Goal: Information Seeking & Learning: Learn about a topic

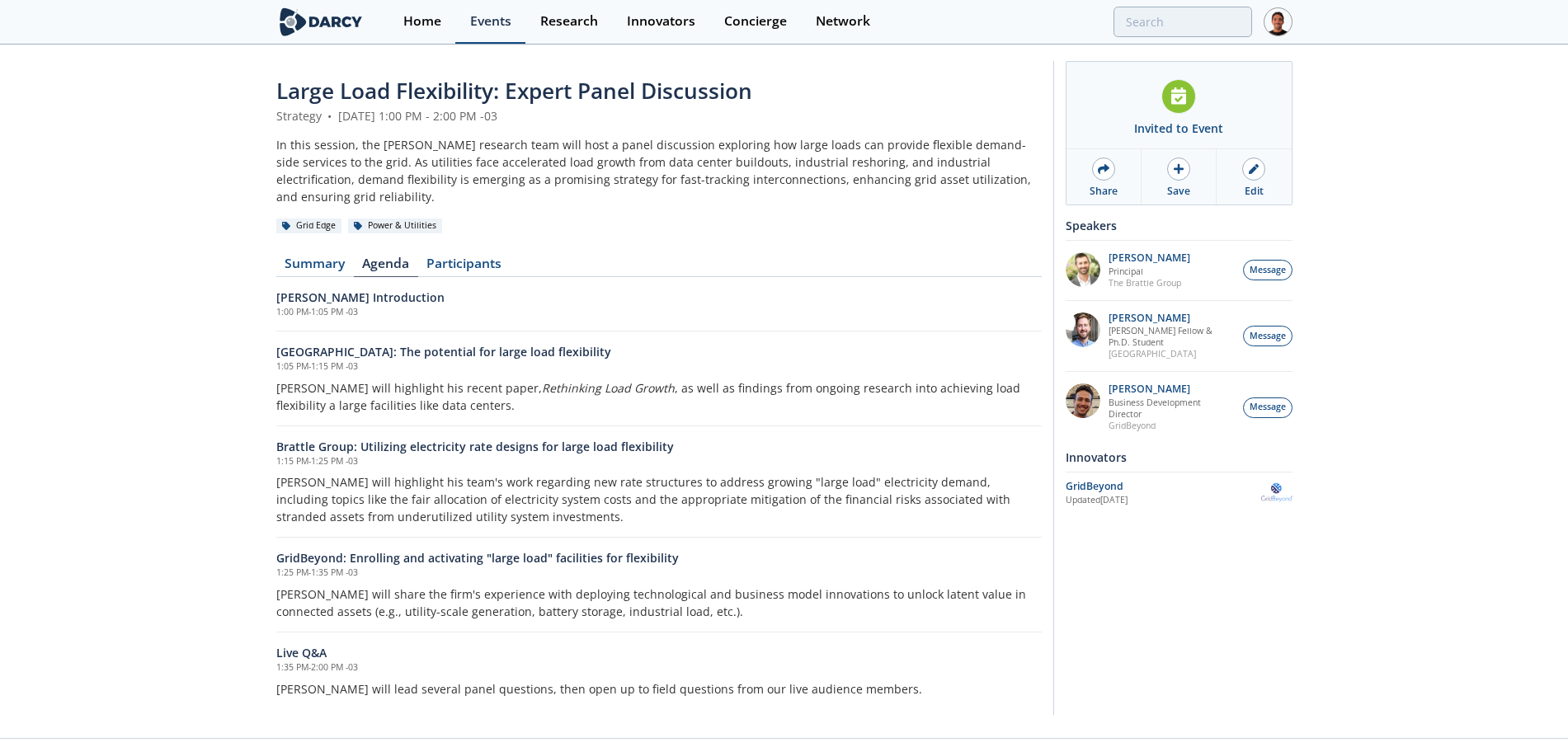
click at [484, 28] on div "Events" at bounding box center [490, 21] width 41 height 13
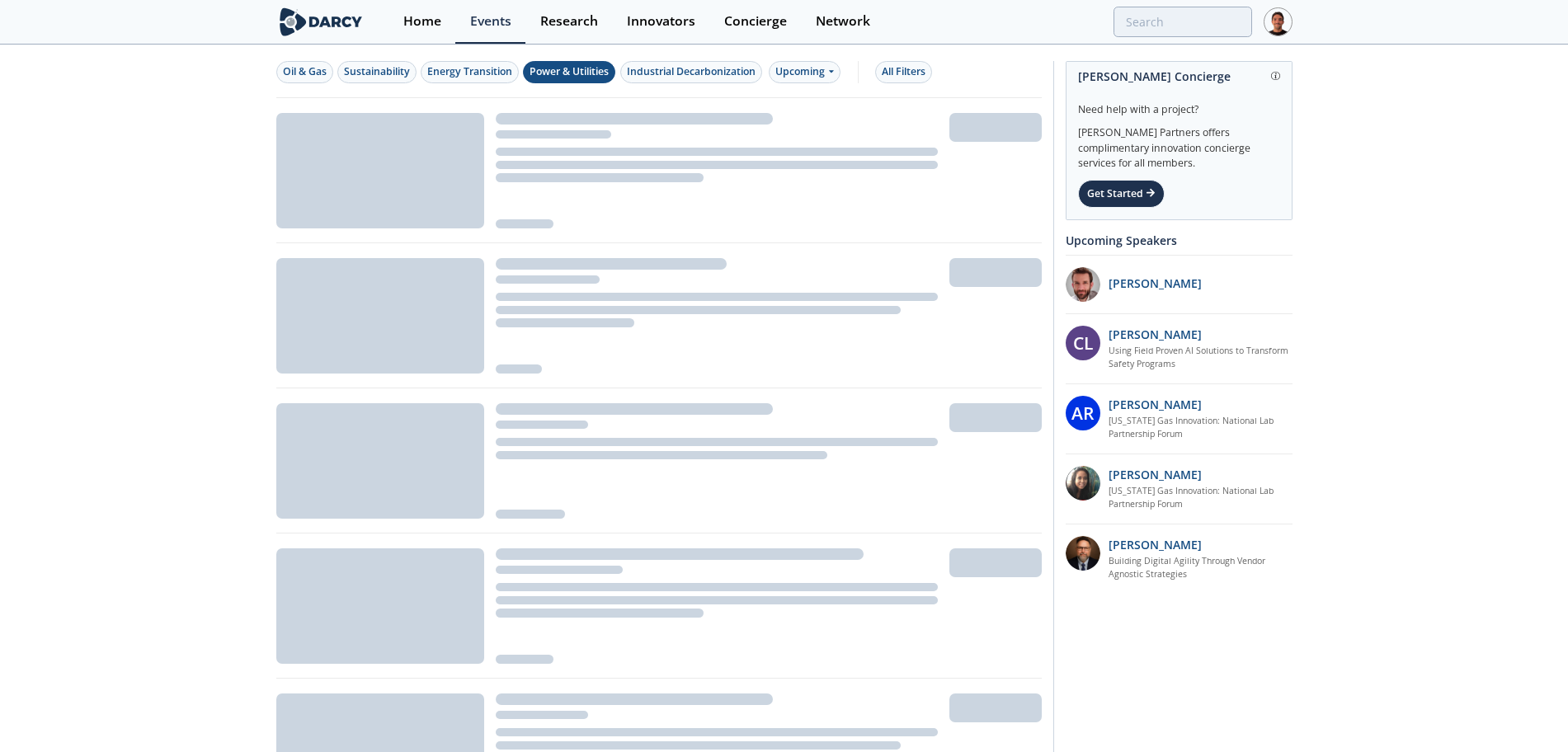
click at [568, 69] on div "Power & Utilities" at bounding box center [569, 71] width 79 height 15
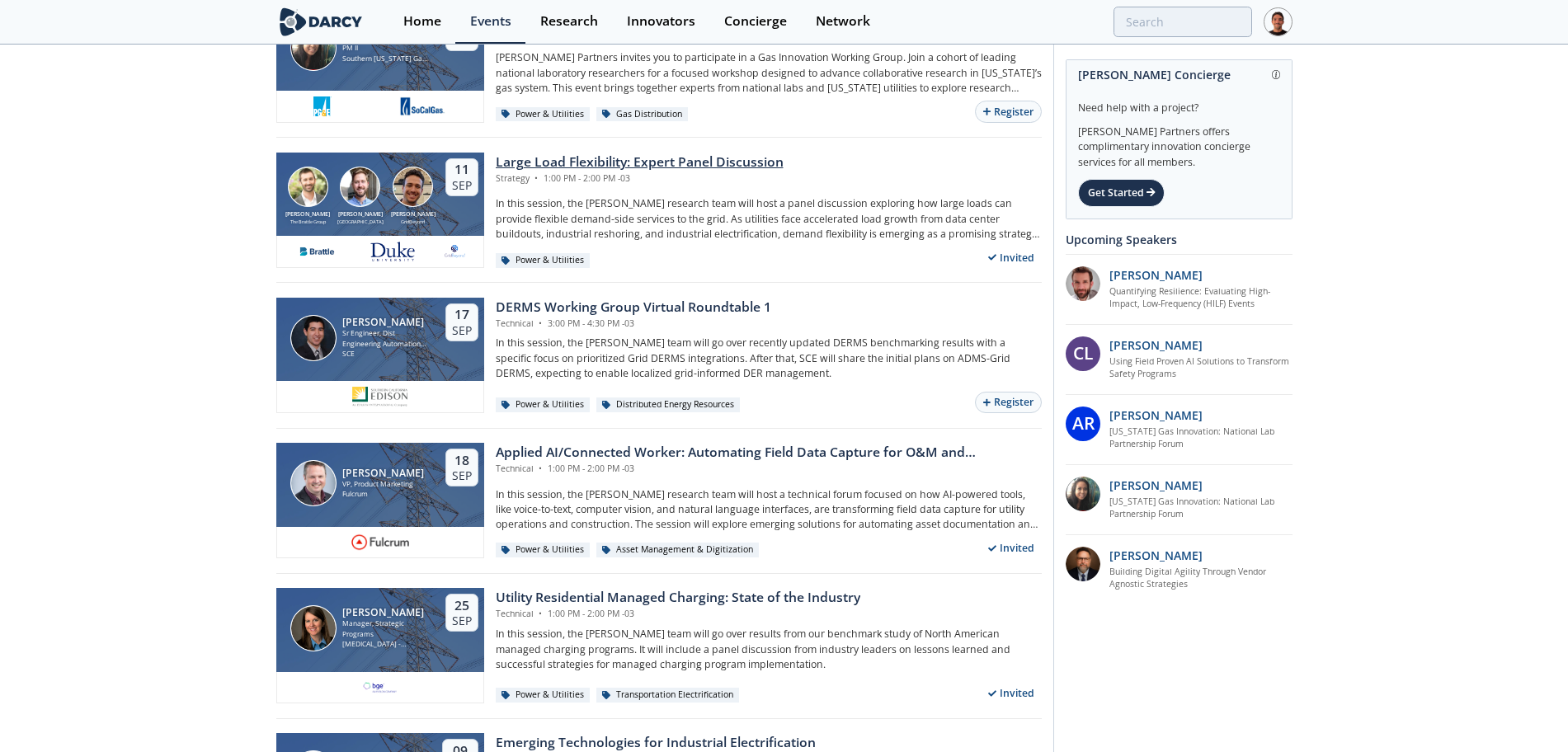
scroll to position [255, 0]
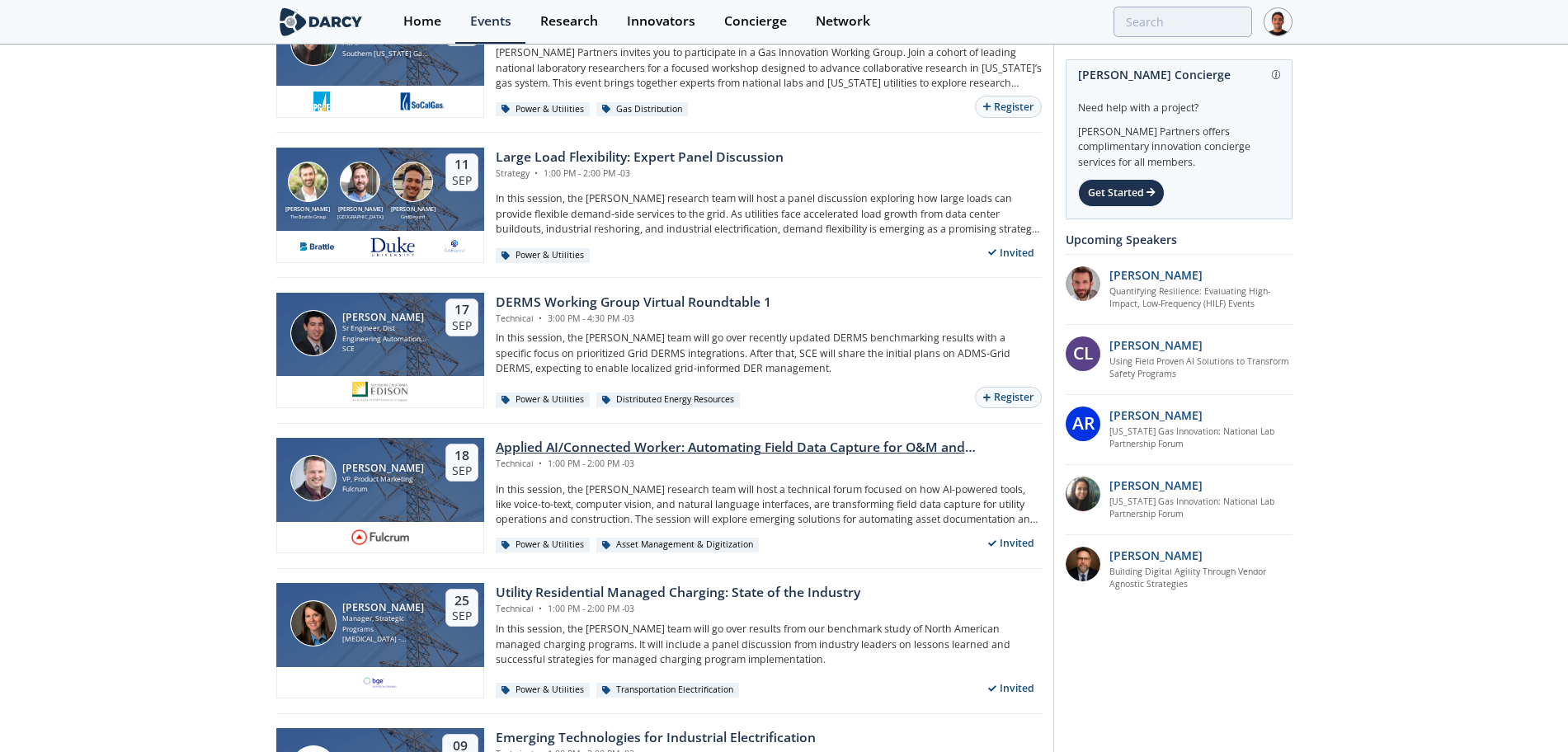
click at [707, 454] on div "Applied AI/Connected Worker: Automating Field Data Capture for O&M and Construc…" at bounding box center [769, 447] width 546 height 19
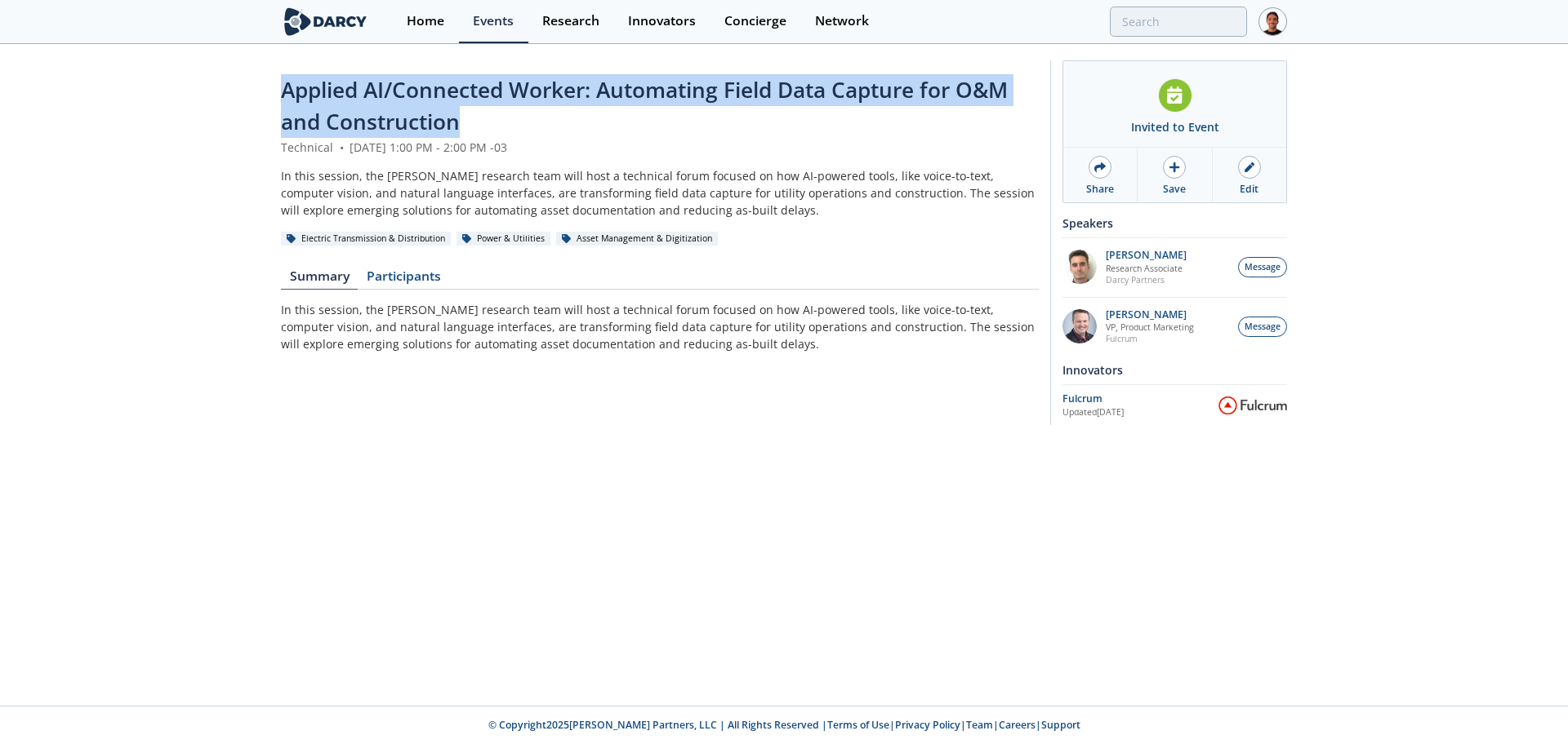
drag, startPoint x: 262, startPoint y: 84, endPoint x: 459, endPoint y: 120, distance: 200.3
click at [459, 120] on div "Applied AI/Connected Worker: Automating Field Data Capture for O&M and Construc…" at bounding box center [784, 247] width 1568 height 402
copy span "Applied AI/Connected Worker: Automating Field Data Capture for O&M and Construc…"
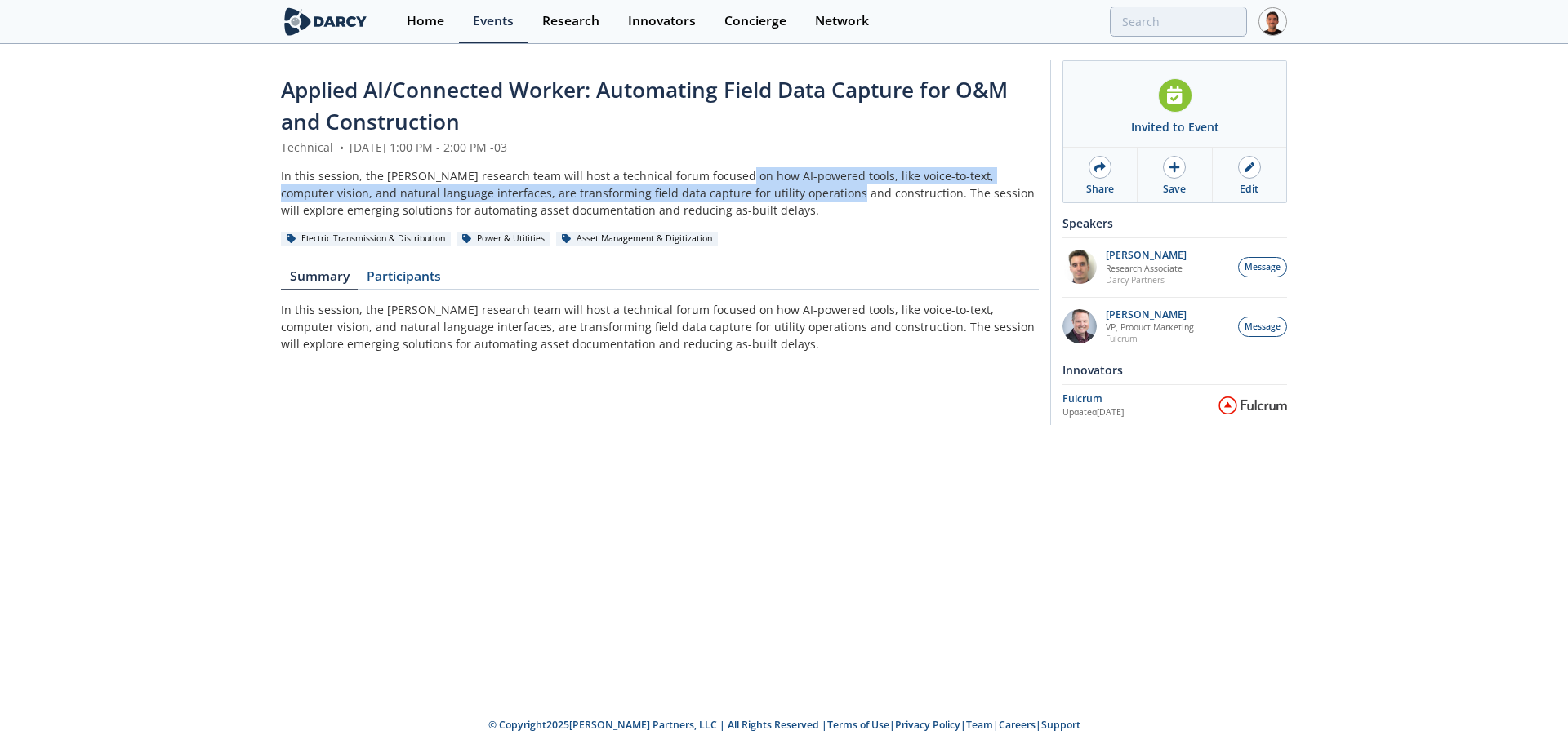
drag, startPoint x: 725, startPoint y: 178, endPoint x: 776, endPoint y: 186, distance: 51.6
click at [767, 186] on div "In this session, the [PERSON_NAME] research team will host a technical forum fo…" at bounding box center [659, 193] width 757 height 51
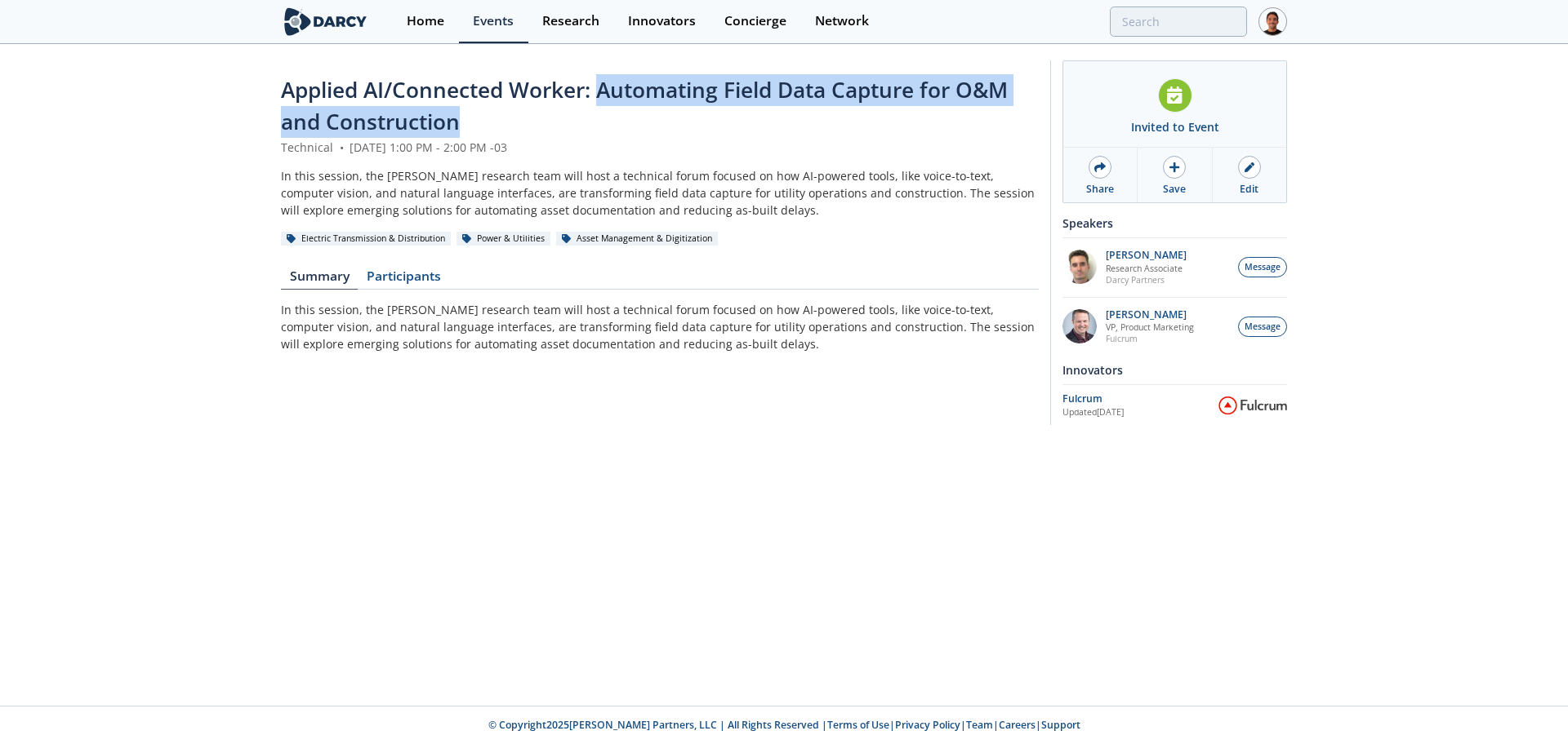
drag, startPoint x: 603, startPoint y: 92, endPoint x: 758, endPoint y: 110, distance: 156.0
click at [758, 111] on div "Applied AI/Connected Worker: Automating Field Data Capture for O&M and Construc…" at bounding box center [659, 106] width 757 height 64
copy span "Automating Field Data Capture for O&M and Construction"
drag, startPoint x: 304, startPoint y: 112, endPoint x: 282, endPoint y: 103, distance: 23.8
click at [304, 112] on span "Applied AI/Connected Worker: Automating Field Data Capture for O&M and Construc…" at bounding box center [644, 105] width 727 height 61
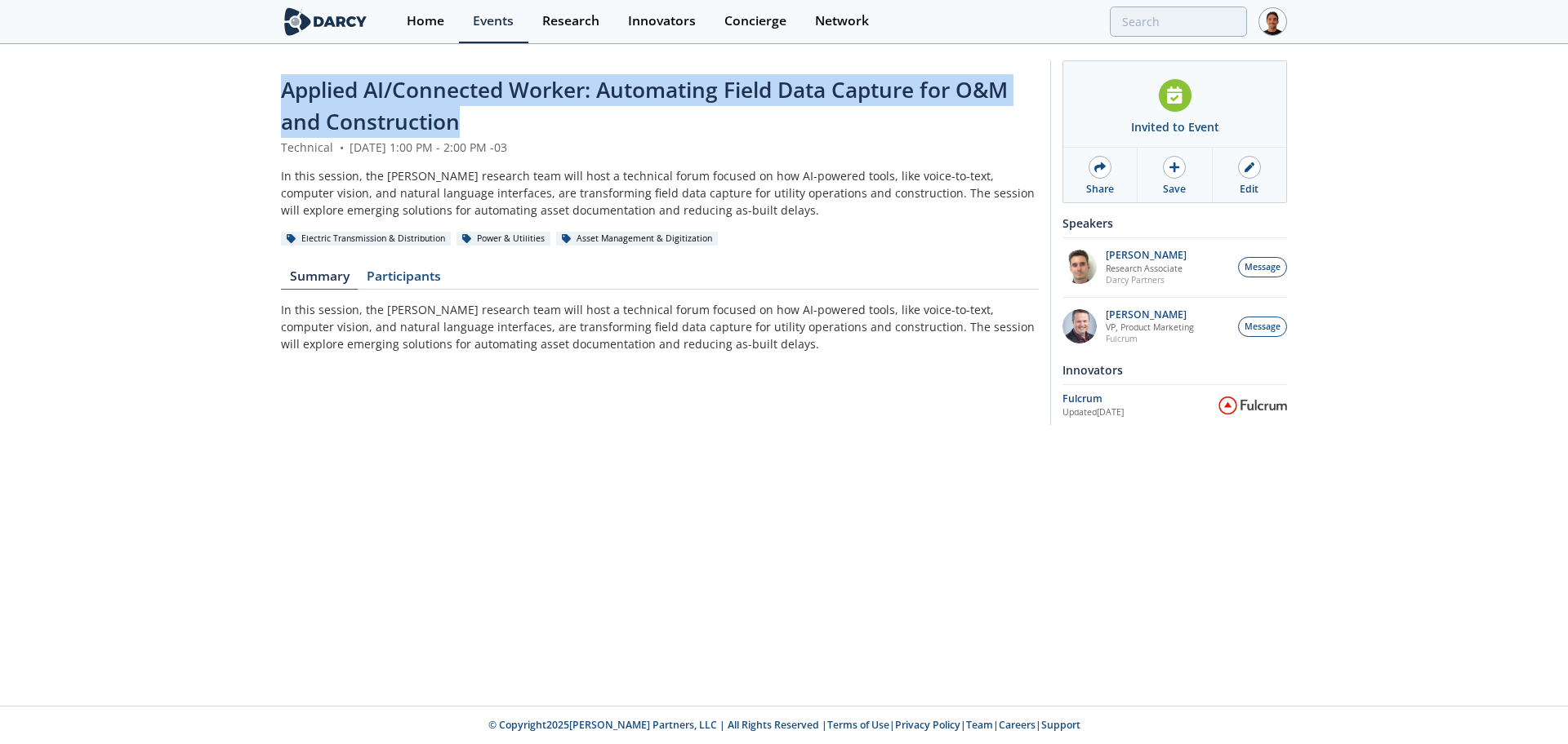
drag, startPoint x: 265, startPoint y: 90, endPoint x: 458, endPoint y: 130, distance: 197.1
click at [458, 130] on div "Applied AI/Connected Worker: Automating Field Data Capture for O&M and Construc…" at bounding box center [784, 247] width 1568 height 402
copy span "Applied AI/Connected Worker: Automating Field Data Capture for O&M and Construc…"
